Goal: Navigation & Orientation: Find specific page/section

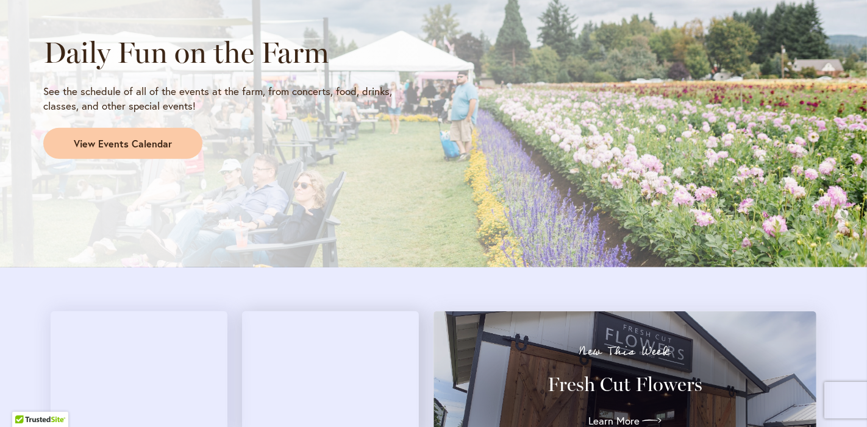
scroll to position [1083, 0]
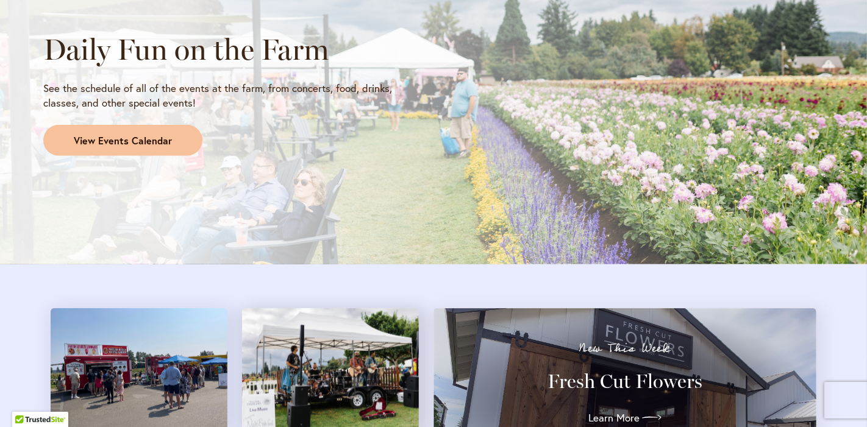
click at [118, 134] on span "View Events Calendar" at bounding box center [123, 141] width 98 height 14
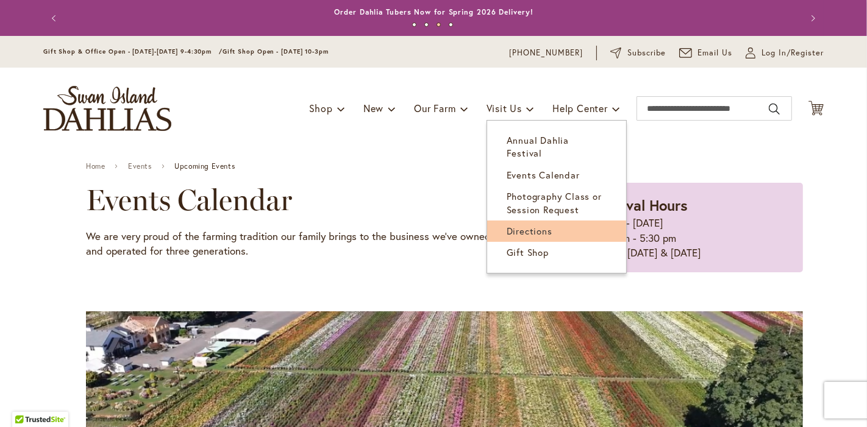
click at [516, 225] on span "Directions" at bounding box center [530, 231] width 46 height 12
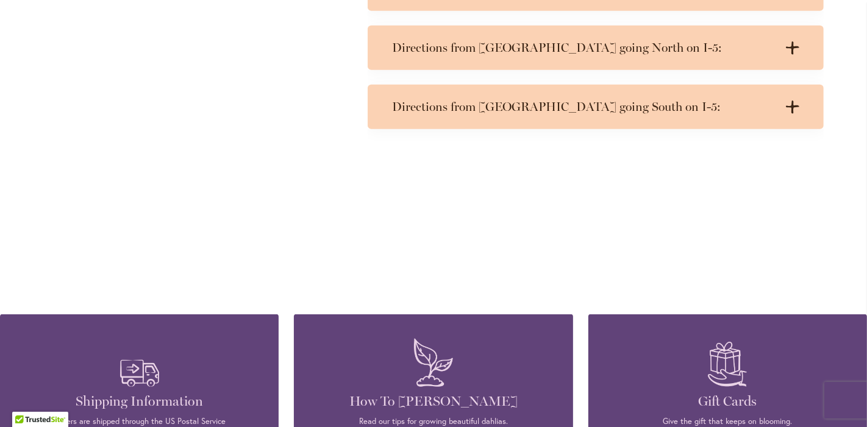
scroll to position [745, 0]
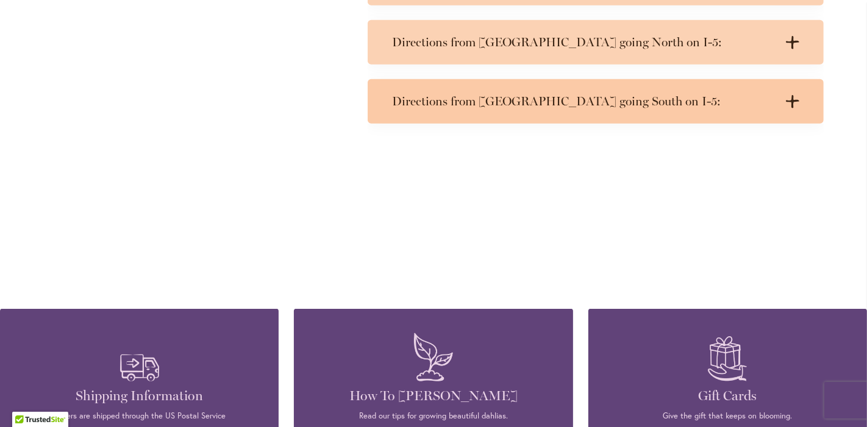
click at [786, 96] on icon at bounding box center [792, 101] width 13 height 13
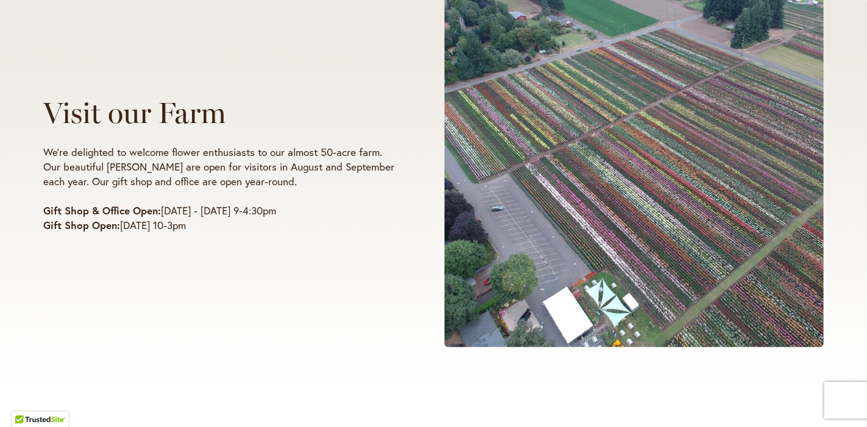
scroll to position [0, 0]
